Goal: Task Accomplishment & Management: Manage account settings

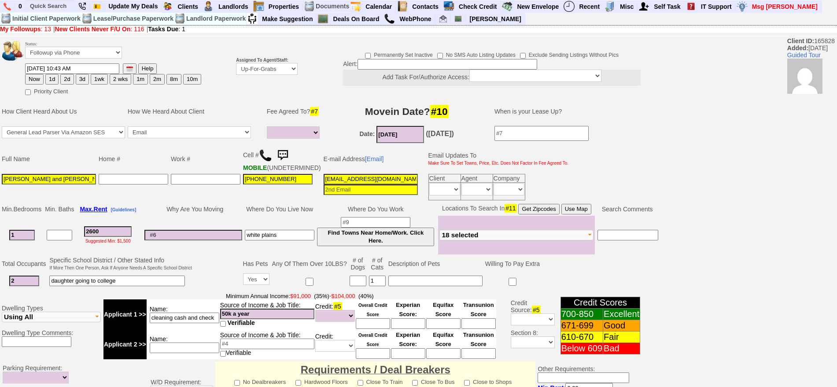
select select
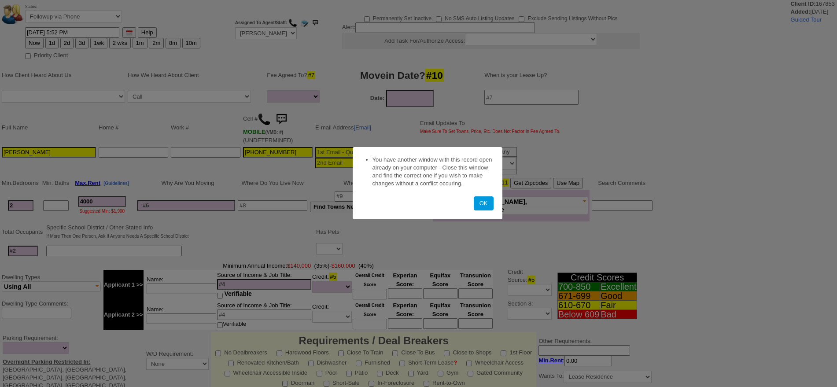
select select
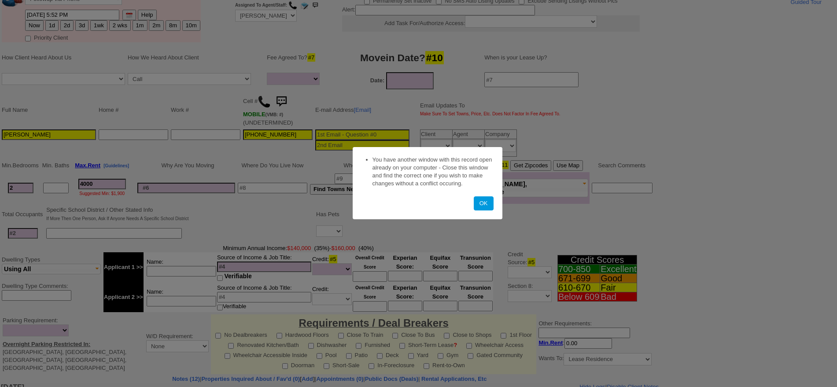
click at [483, 202] on button "OK" at bounding box center [484, 203] width 20 height 14
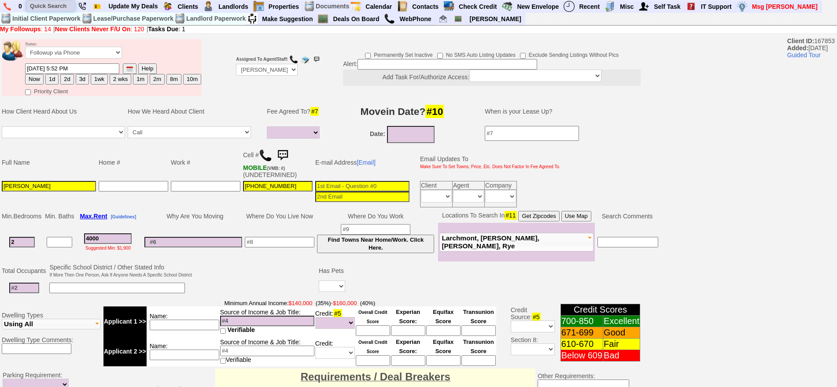
click at [54, 7] on input "text" at bounding box center [50, 5] width 48 height 11
type input "a"
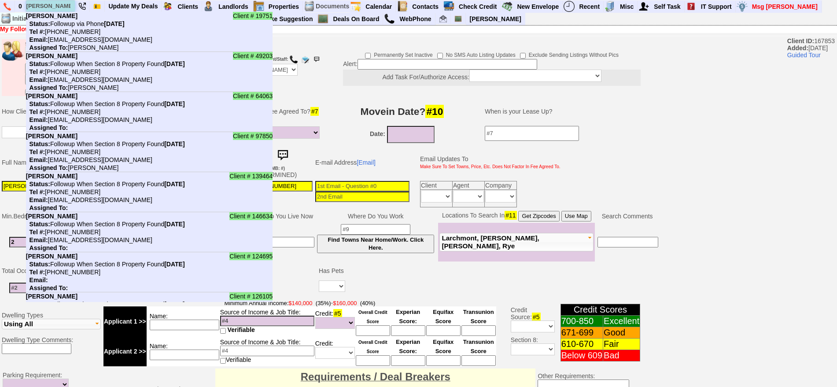
type input "barbara"
click at [70, 16] on b "Barbara Munoz" at bounding box center [52, 15] width 52 height 7
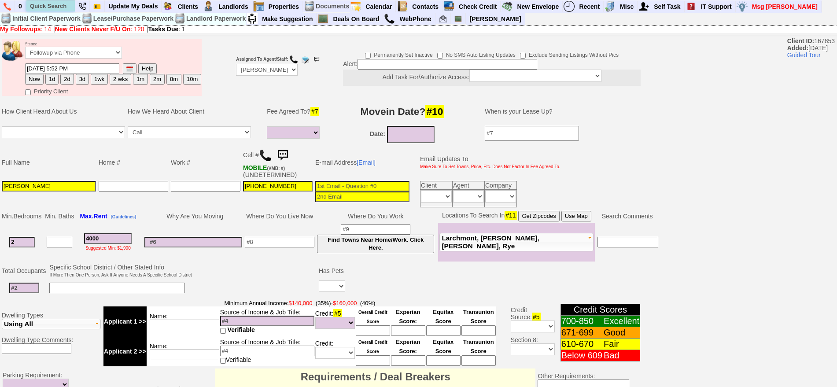
paste input "917-371-3012"
click at [62, 2] on input "917-371-3012" at bounding box center [50, 5] width 48 height 11
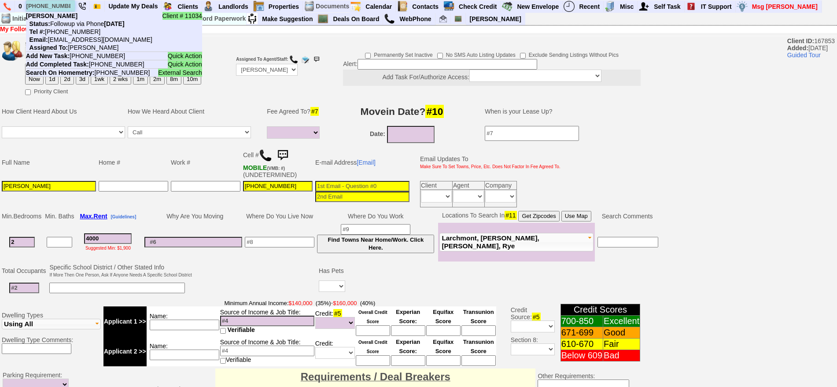
click at [60, 4] on input "917-371-3012" at bounding box center [50, 5] width 48 height 11
paste input "4-587-336"
type input "914-587-3362"
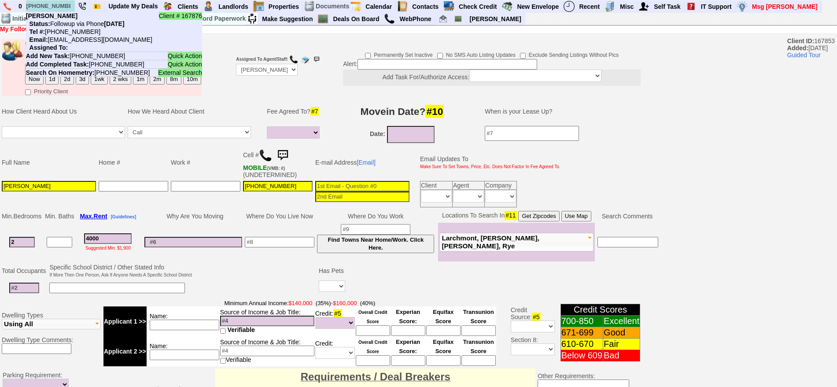
click at [74, 23] on nobr "Status: Followup via Phone Friday, September 12th, 2025" at bounding box center [75, 23] width 99 height 7
click at [50, 9] on input "text" at bounding box center [50, 5] width 48 height 11
paste input "914-506-1774"
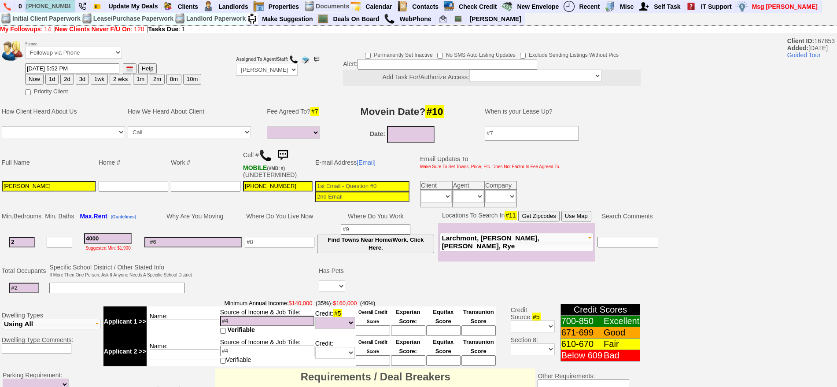
type input "914-506-1774"
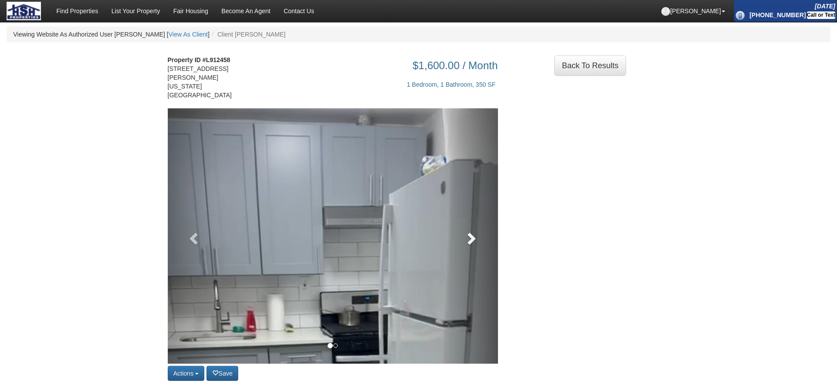
click at [455, 239] on link at bounding box center [473, 235] width 50 height 255
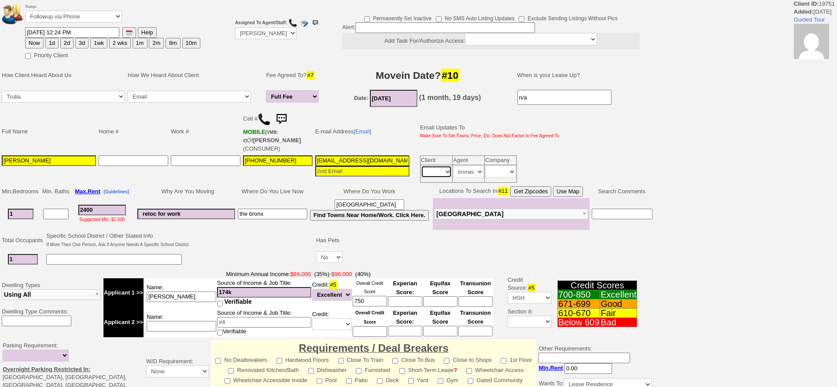
drag, startPoint x: 439, startPoint y: 169, endPoint x: 442, endPoint y: 176, distance: 7.5
click at [439, 169] on select "Immediately Daily" at bounding box center [436, 172] width 31 height 12
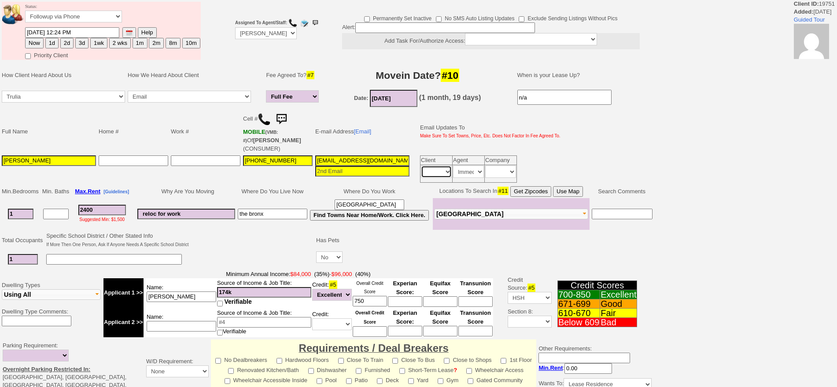
select select "Immediately"
click at [421, 166] on select "Immediately Daily" at bounding box center [436, 172] width 31 height 12
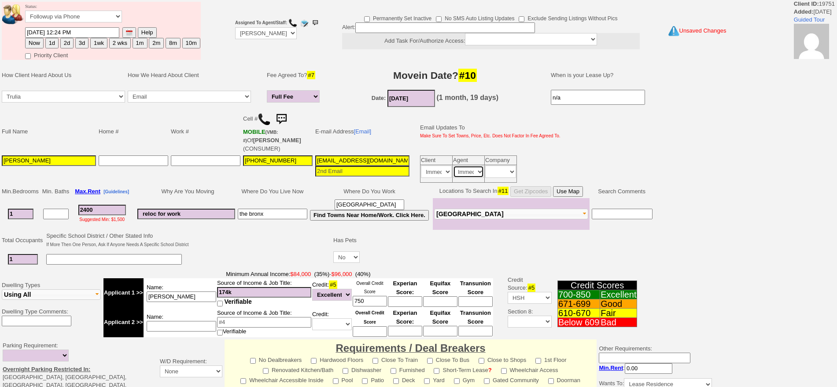
drag, startPoint x: 468, startPoint y: 169, endPoint x: 468, endPoint y: 175, distance: 5.3
click at [468, 169] on select "Immediately Daily" at bounding box center [468, 172] width 31 height 12
select select
click at [453, 166] on select "Immediately Daily" at bounding box center [468, 172] width 31 height 12
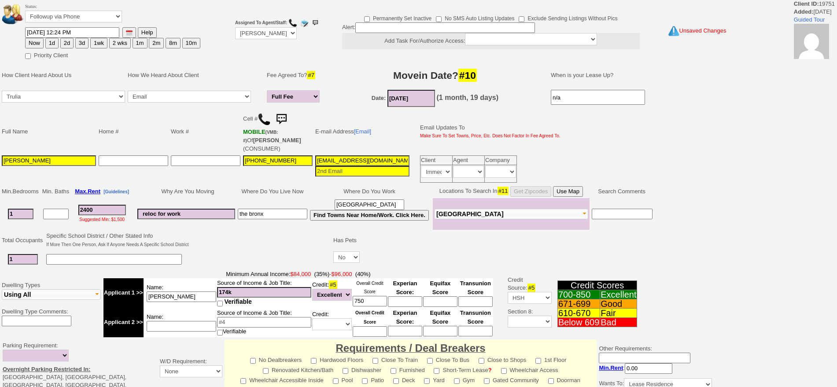
click at [79, 43] on button "3d" at bounding box center [81, 43] width 13 height 11
type input "09/15/2025 08:52 PM"
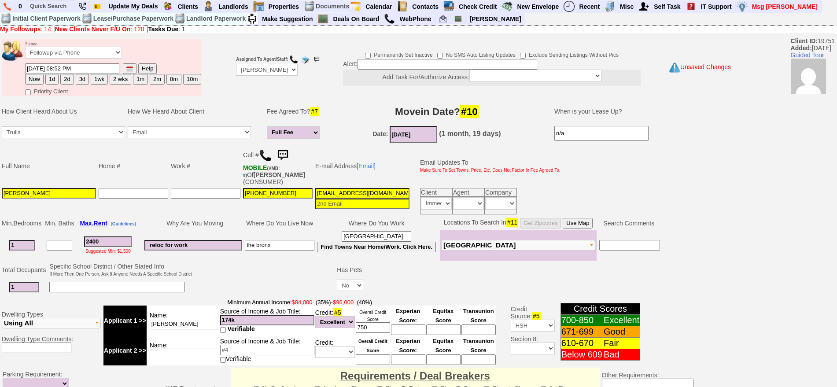
drag, startPoint x: 845, startPoint y: 275, endPoint x: 633, endPoint y: 345, distance: 223.5
click at [836, 387] on html "0 Bookmark This Page Organize Update My Deals Clients Add New Client" at bounding box center [418, 322] width 837 height 645
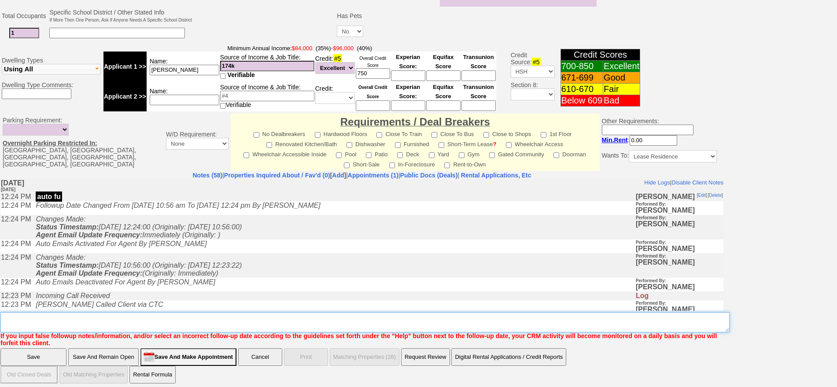
click at [668, 320] on textarea "Insert New Note Here" at bounding box center [364, 322] width 729 height 20
type textarea "f"
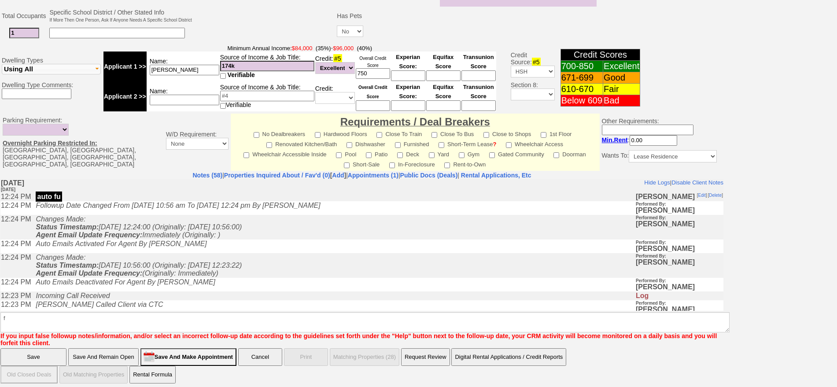
click input "Save" at bounding box center [33, 357] width 66 height 18
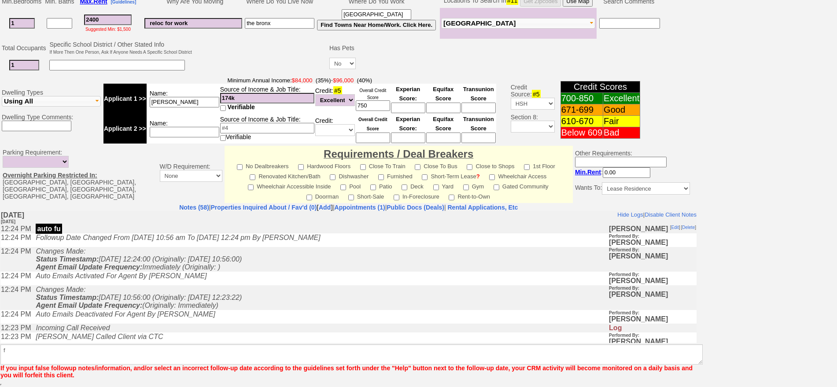
scroll to position [222, 0]
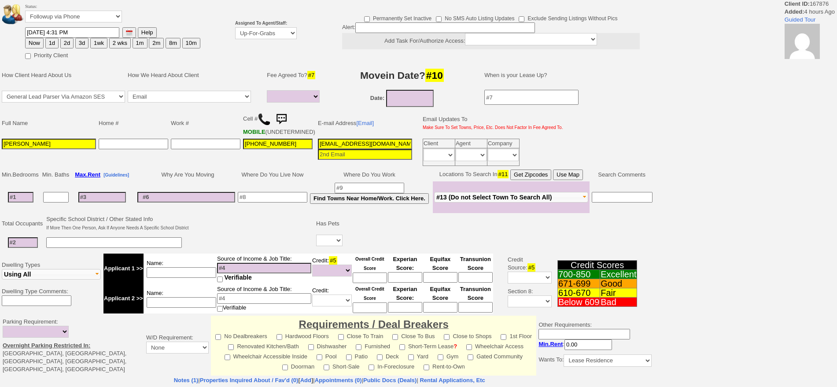
select select
click at [263, 37] on select "Up-For-Grabs ***** STAFF ***** Bob Bruno 914-419-3579 Cristy Liberto 914-486-10…" at bounding box center [266, 33] width 62 height 12
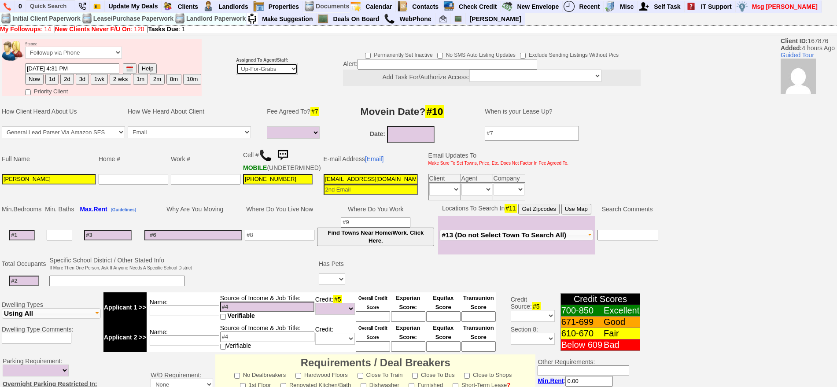
select select "148"
click at [236, 63] on select "Up-For-Grabs ***** STAFF ***** Bob Bruno 914-419-3579 Cristy Liberto 914-486-10…" at bounding box center [267, 69] width 62 height 12
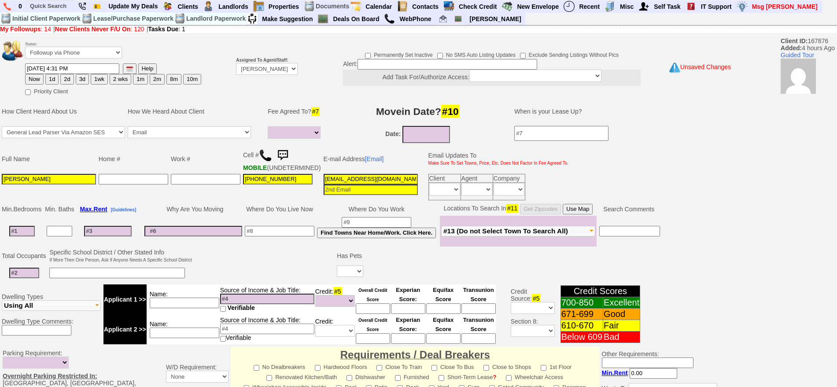
click at [52, 80] on button "1d" at bounding box center [51, 79] width 13 height 11
type input "09/13/2025 08:54 PM"
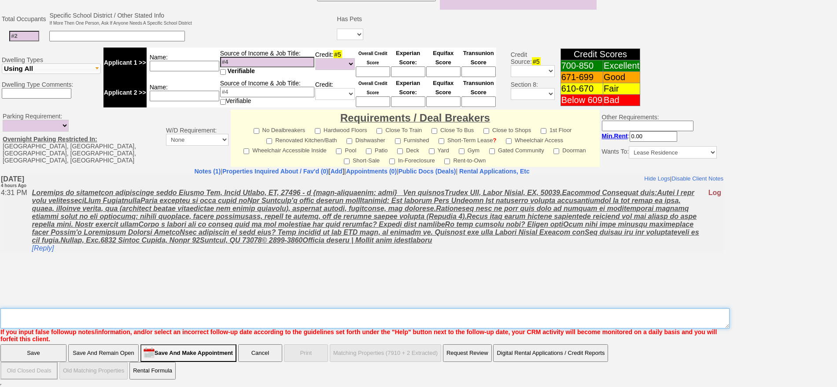
drag, startPoint x: 456, startPoint y: 324, endPoint x: 456, endPoint y: 319, distance: 4.9
click at [456, 323] on textarea "Insert New Note Here" at bounding box center [364, 318] width 729 height 20
type textarea "f"
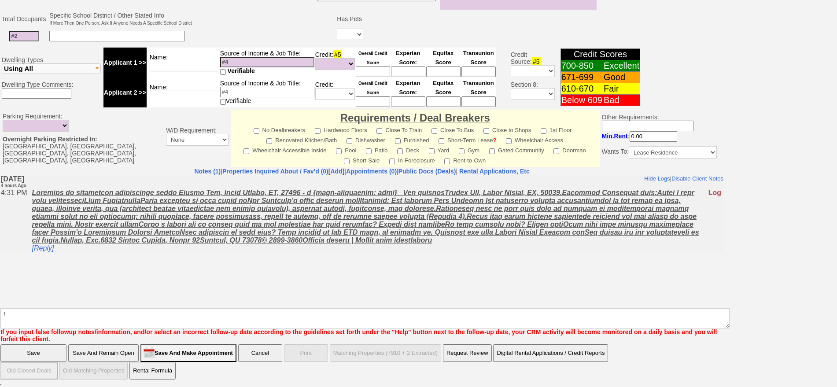
click input "Save" at bounding box center [33, 353] width 66 height 18
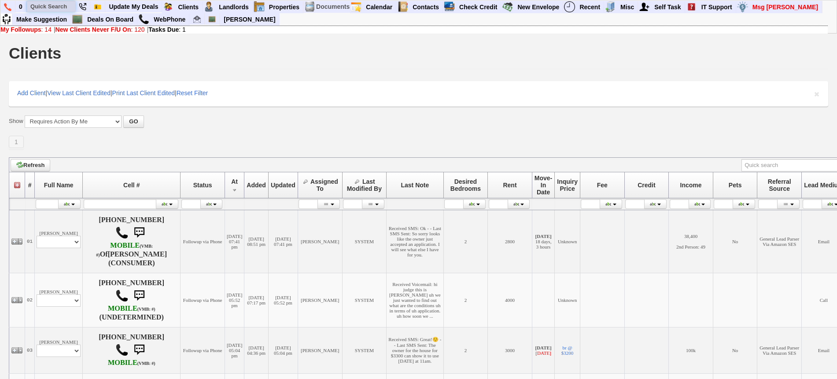
click at [74, 9] on input "text" at bounding box center [51, 6] width 48 height 11
paste input "[PHONE_NUMBER]"
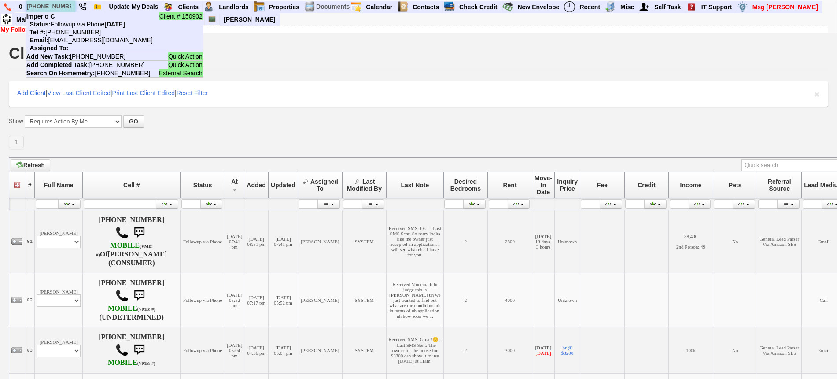
type input "[PHONE_NUMBER]"
click at [71, 22] on nobr "Status: Followup via Phone Friday, September 12th, 2025" at bounding box center [75, 24] width 99 height 7
click at [56, 5] on input "text" at bounding box center [51, 6] width 48 height 11
paste input "732-372-5078"
type input "732-372-5078"
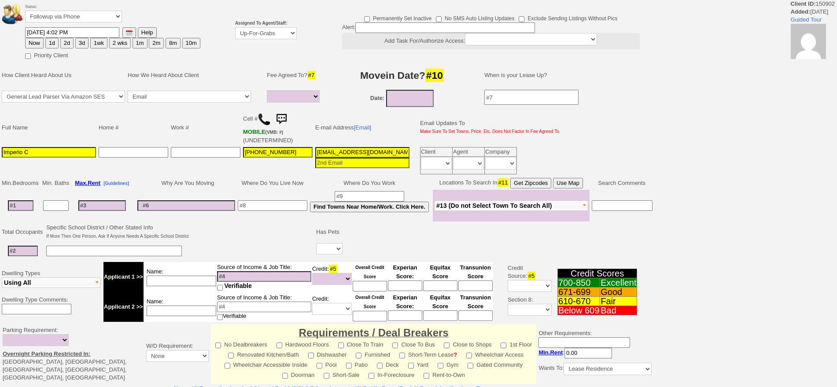
select select
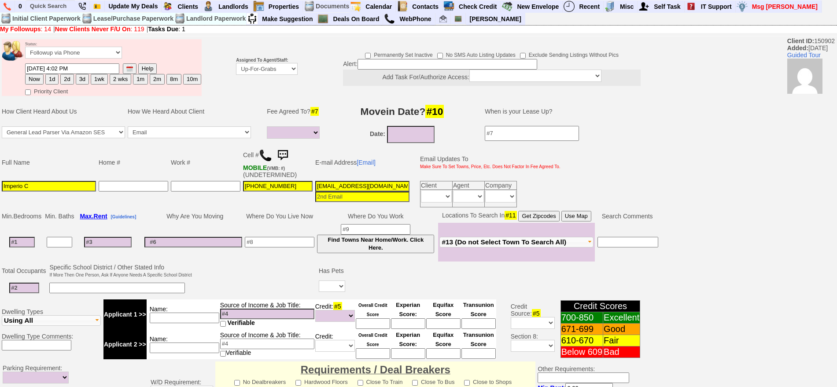
drag, startPoint x: 70, startPoint y: 190, endPoint x: 2, endPoint y: 186, distance: 68.4
click at [1, 187] on td "Imperio C" at bounding box center [48, 194] width 97 height 29
type input "Lamonte"
click at [292, 70] on select "Up-For-Grabs ***** STAFF ***** Bob Bruno 914-419-3579 Cristy Liberto 914-486-10…" at bounding box center [267, 69] width 62 height 12
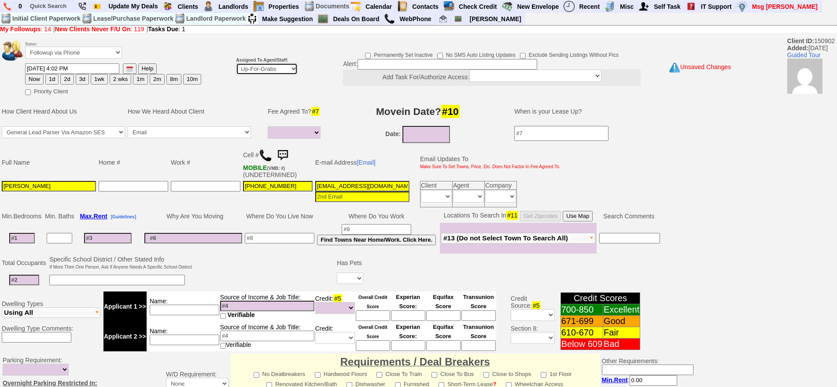
select select "148"
click at [236, 63] on select "Up-For-Grabs ***** STAFF ***** Bob Bruno 914-419-3579 Cristy Liberto 914-486-10…" at bounding box center [267, 69] width 62 height 12
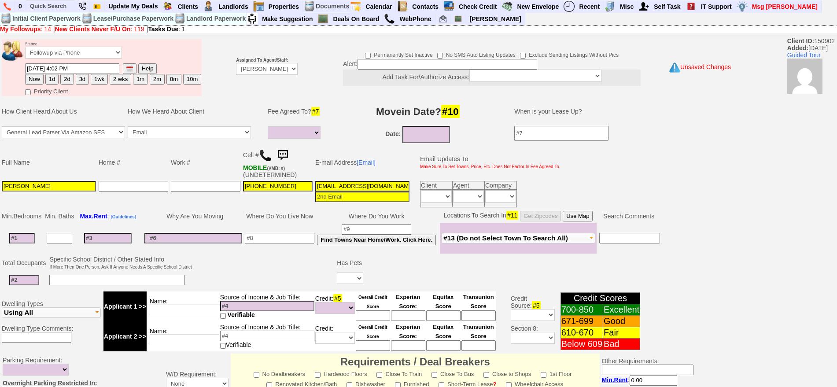
click at [54, 80] on button "1d" at bounding box center [51, 79] width 13 height 11
type input "09/13/2025 08:54 PM"
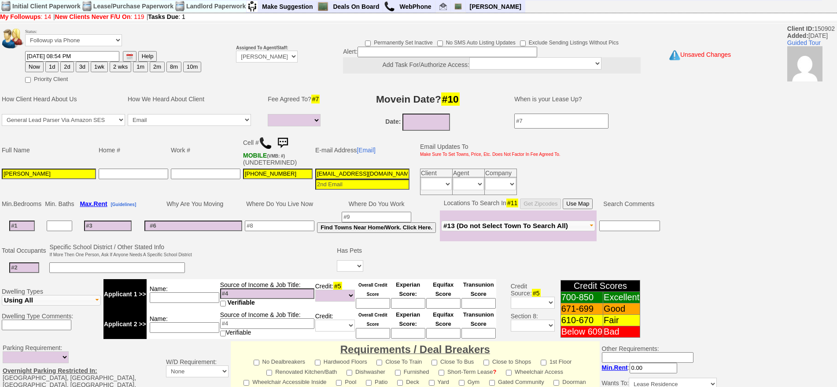
scroll to position [240, 0]
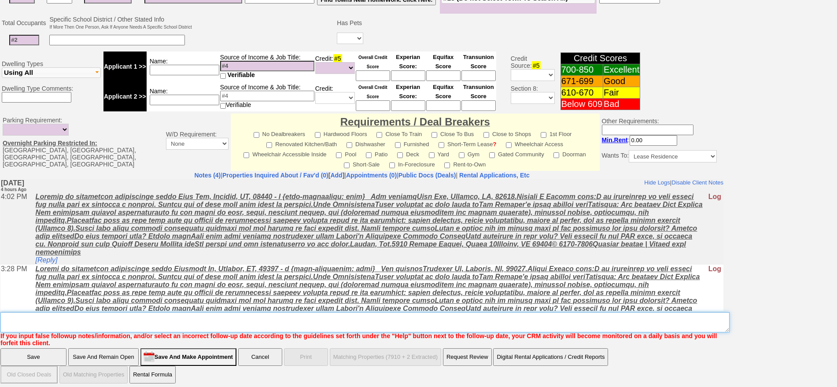
click at [394, 324] on textarea "Insert New Note Here" at bounding box center [364, 322] width 729 height 20
type textarea "f"
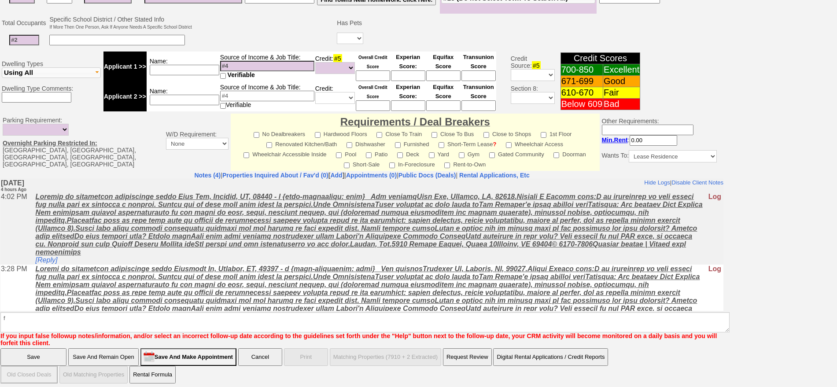
click input "Save" at bounding box center [33, 357] width 66 height 18
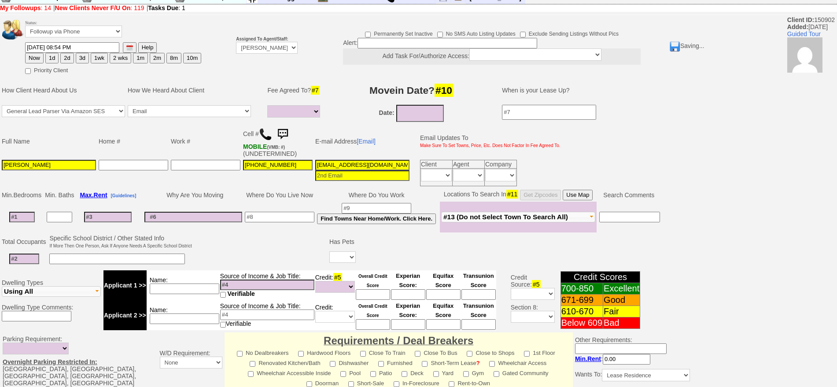
scroll to position [0, 0]
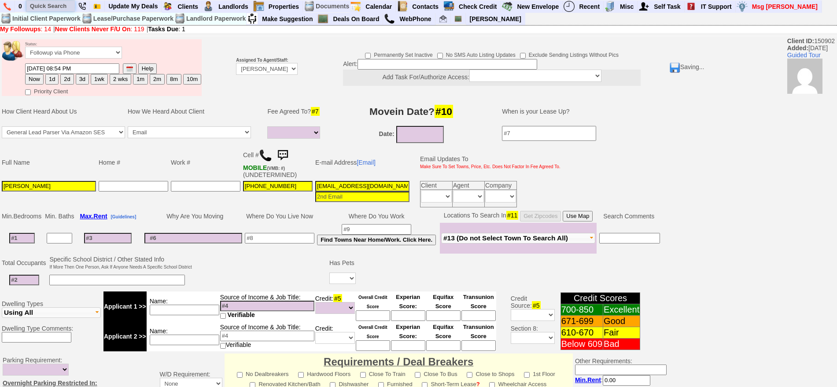
click at [58, 6] on input "text" at bounding box center [50, 5] width 48 height 11
paste input "914-351-3075"
type input "914-351-3075"
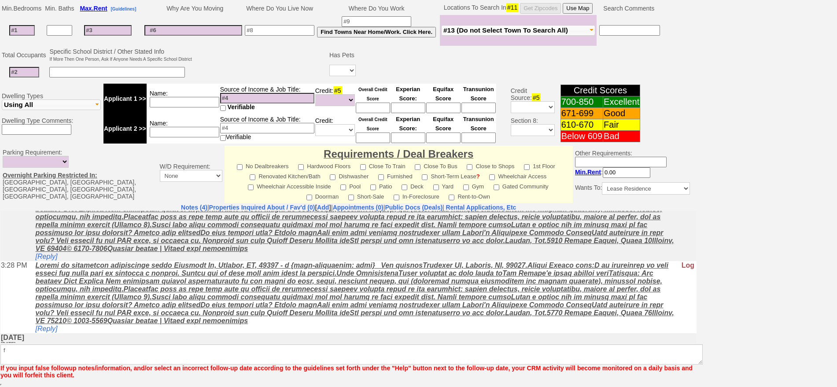
scroll to position [55, 0]
